Goal: Transaction & Acquisition: Purchase product/service

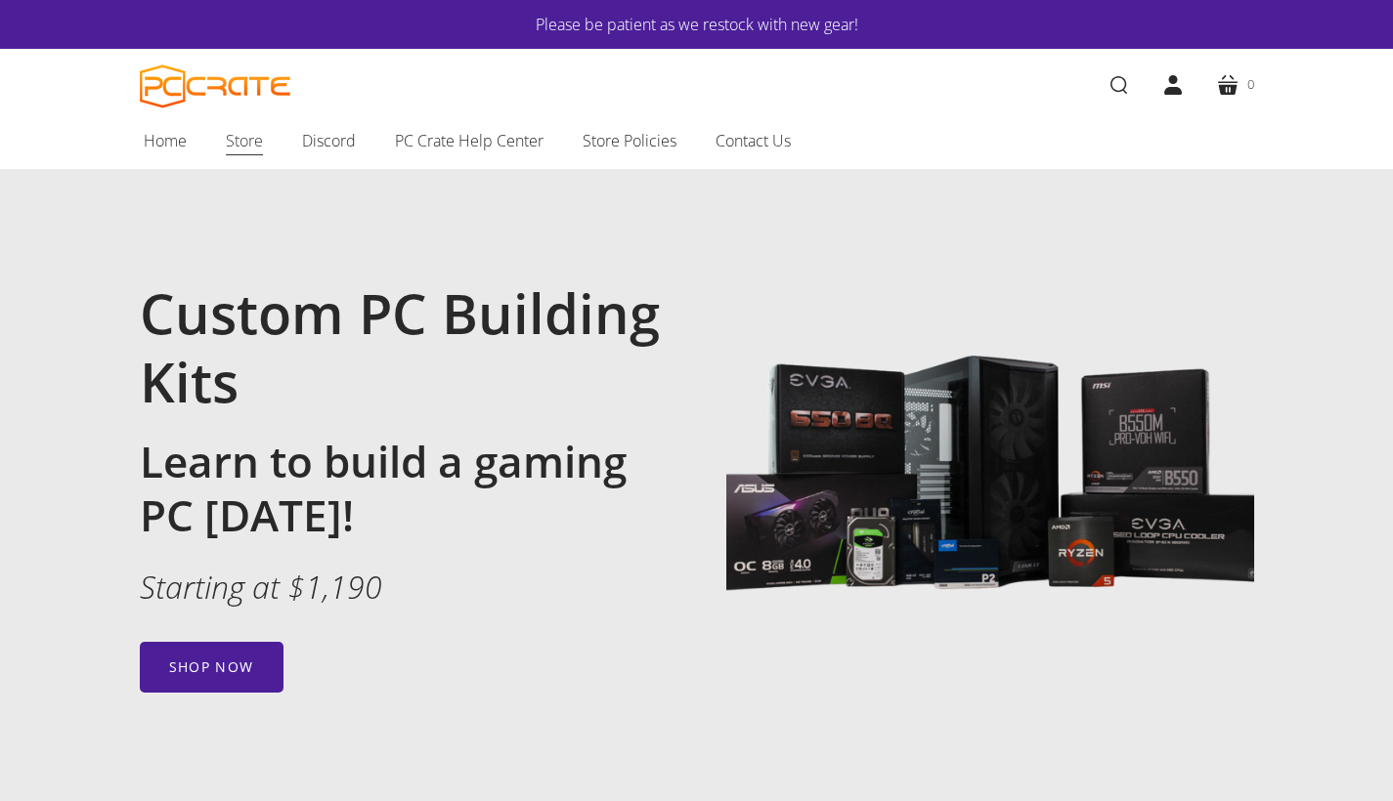
click at [247, 147] on span "Store" at bounding box center [244, 140] width 37 height 25
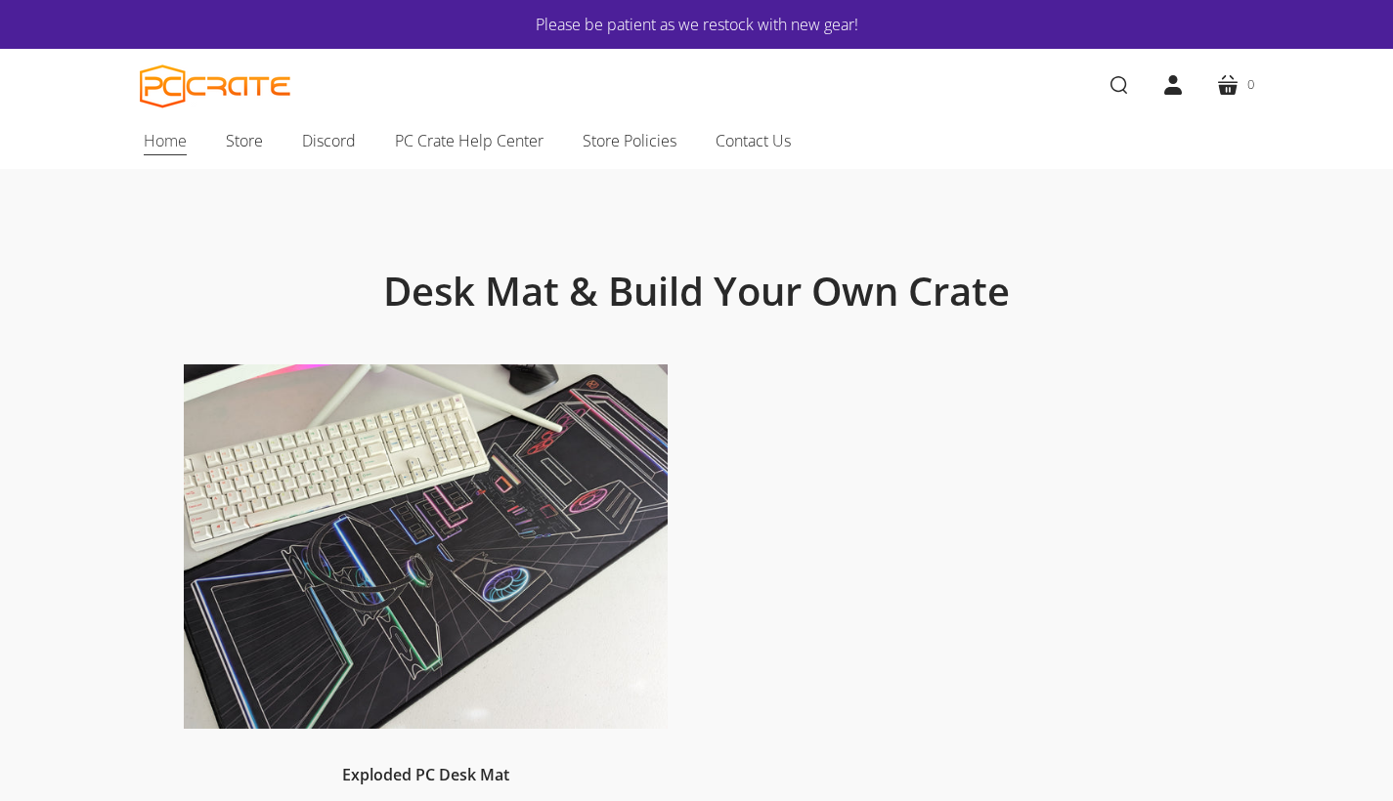
click at [162, 141] on span "Home" at bounding box center [165, 140] width 43 height 25
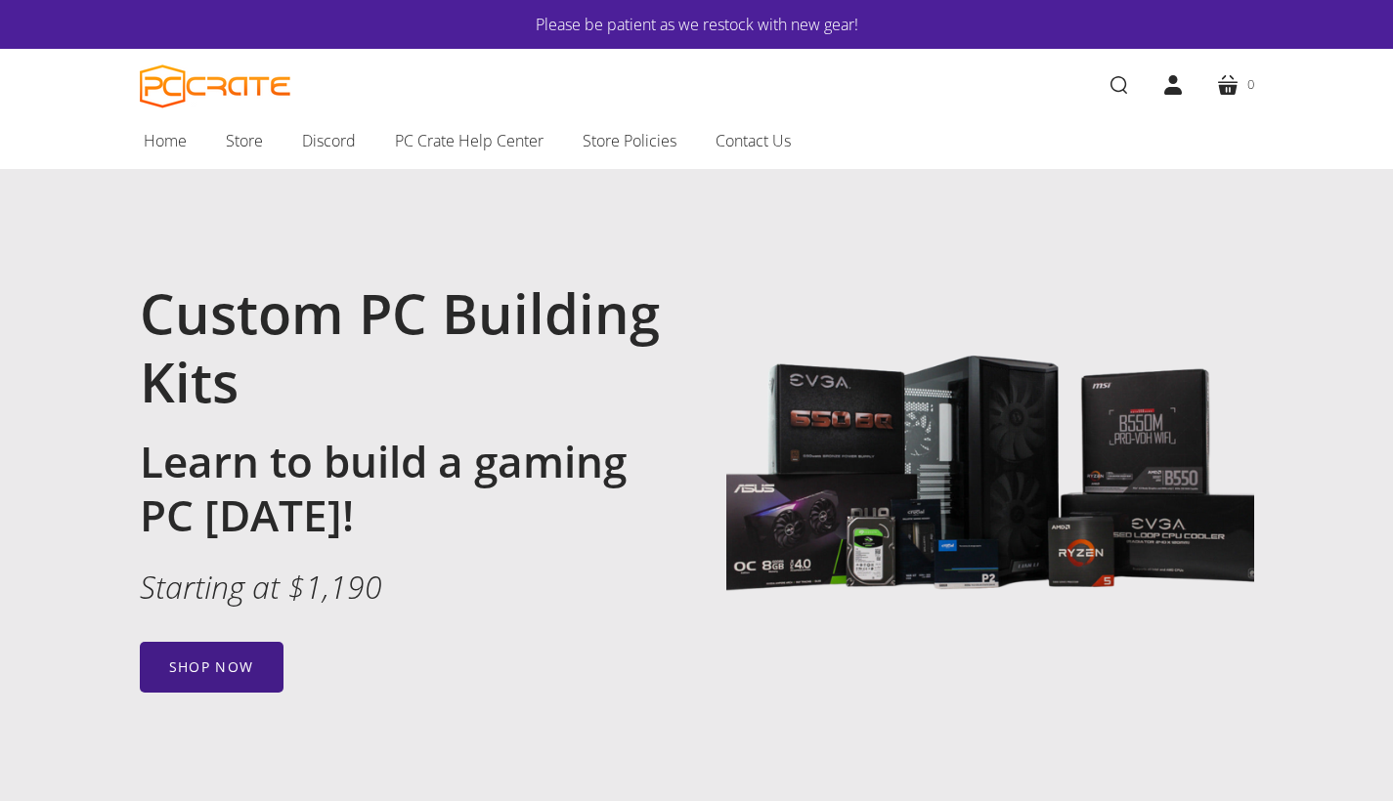
click at [197, 661] on link "Shop now" at bounding box center [212, 667] width 144 height 51
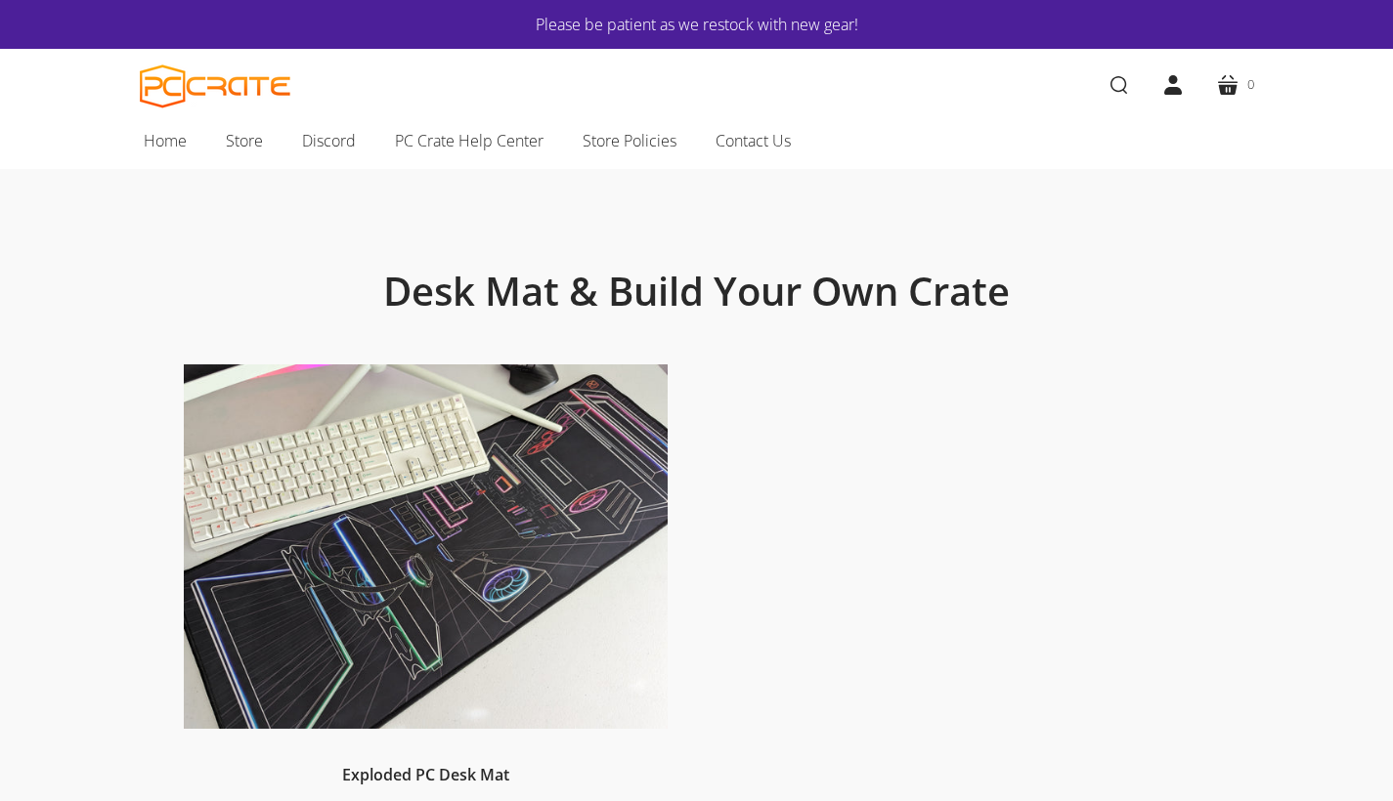
scroll to position [12, 0]
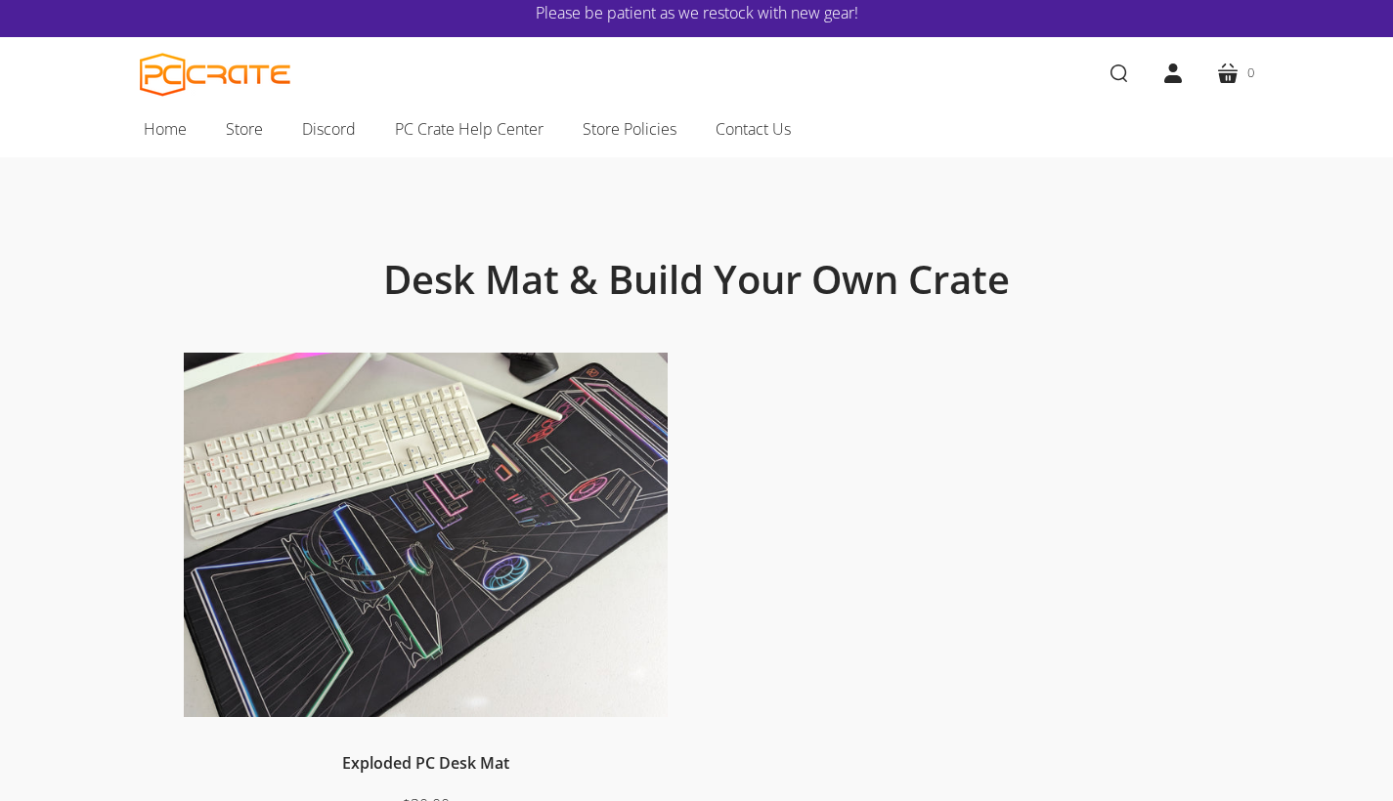
click at [514, 517] on img at bounding box center [426, 535] width 484 height 365
